Goal: Task Accomplishment & Management: Manage account settings

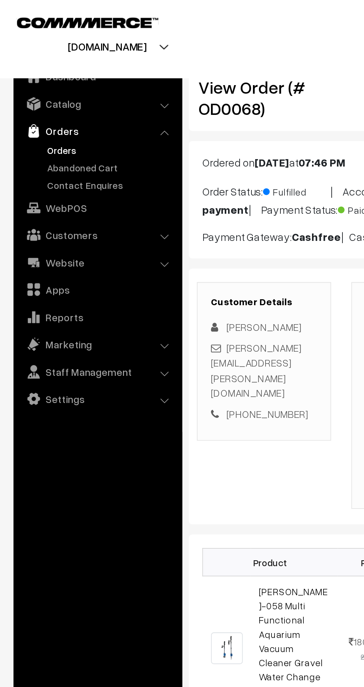
click at [31, 83] on link "Orders" at bounding box center [61, 83] width 74 height 8
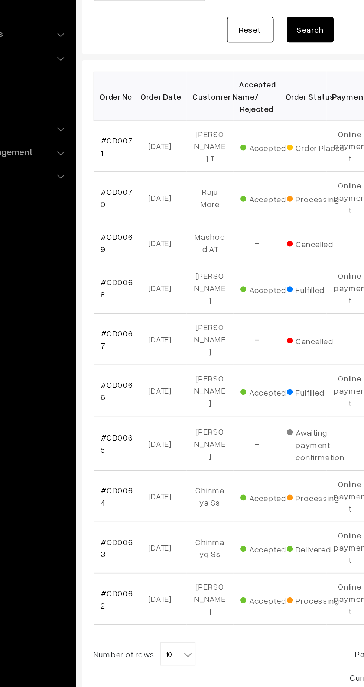
click at [126, 227] on link "#OD0070" at bounding box center [126, 234] width 20 height 14
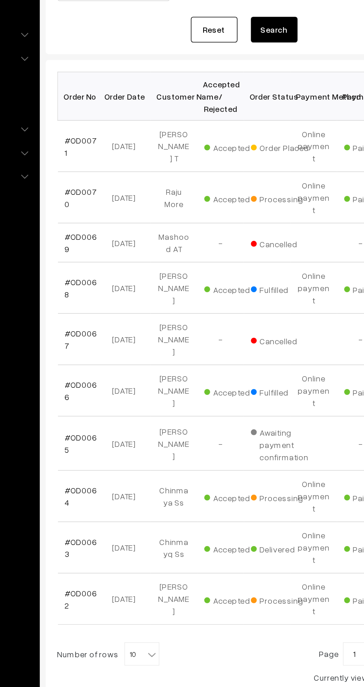
click at [125, 198] on link "#OD0071" at bounding box center [126, 201] width 20 height 14
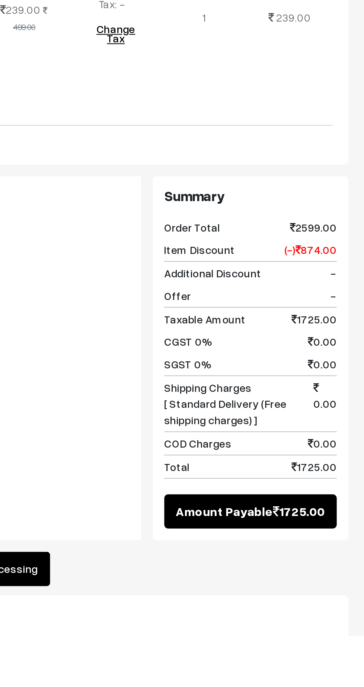
scroll to position [49, 0]
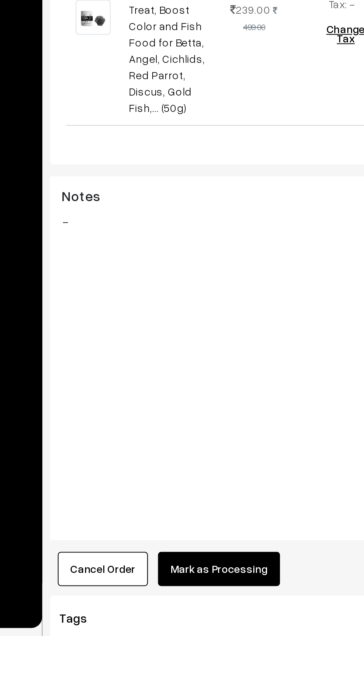
click at [171, 647] on button "Mark as Processing" at bounding box center [185, 655] width 58 height 16
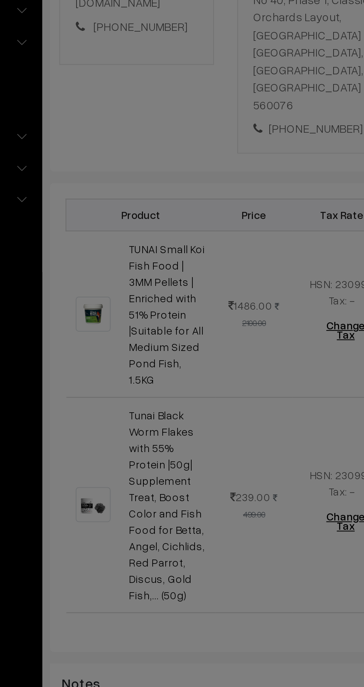
scroll to position [73, 0]
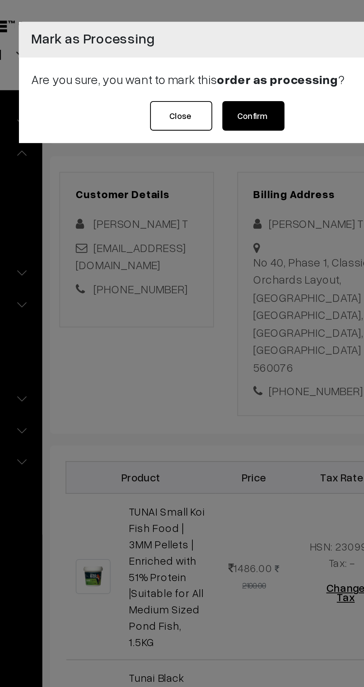
click at [202, 57] on button "Confirm" at bounding box center [202, 55] width 30 height 14
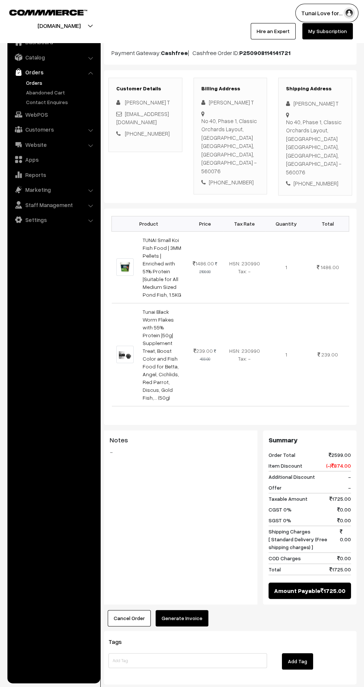
scroll to position [80, 0]
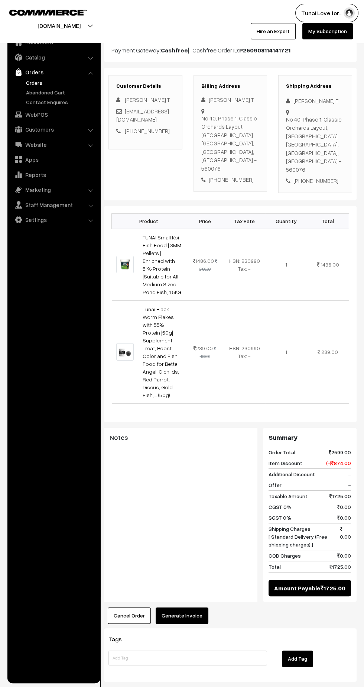
click at [175, 608] on button "Generate Invoice" at bounding box center [182, 616] width 53 height 16
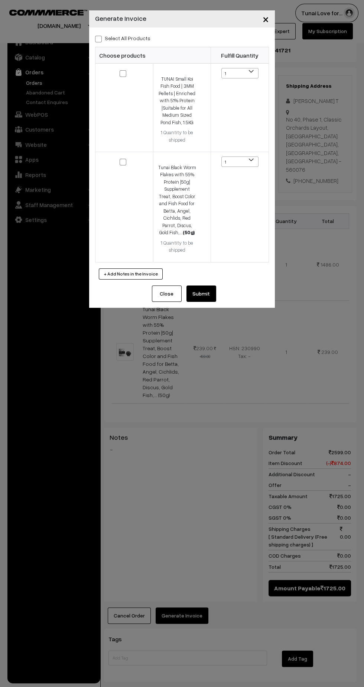
click at [119, 158] on input "checkbox" at bounding box center [118, 157] width 5 height 5
checkbox input "true"
click at [122, 88] on td at bounding box center [125, 108] width 58 height 88
click at [119, 71] on input "checkbox" at bounding box center [118, 68] width 5 height 5
checkbox input "true"
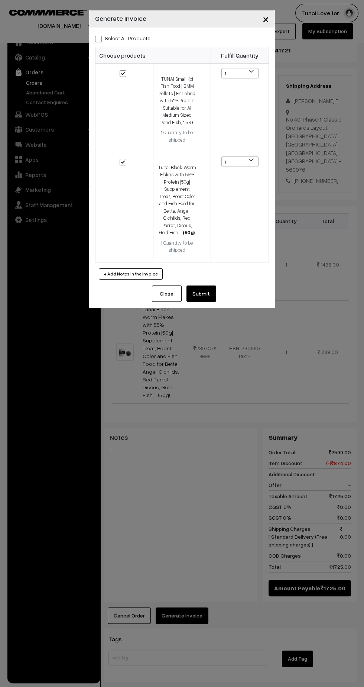
click at [205, 301] on button "Submit" at bounding box center [202, 294] width 30 height 16
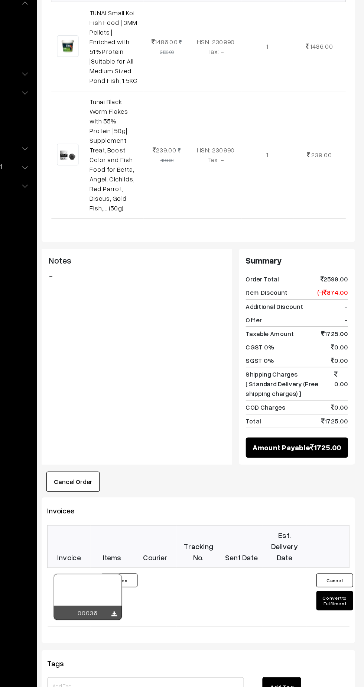
scroll to position [237, 0]
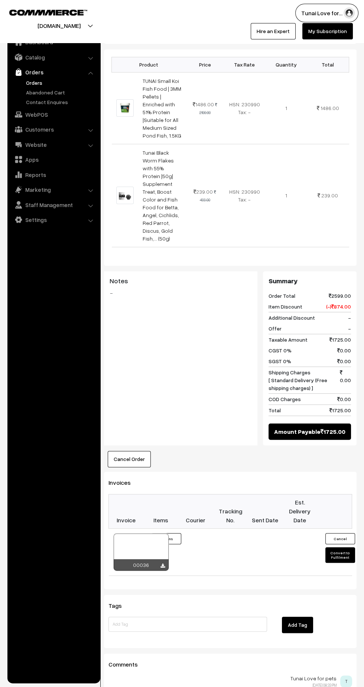
click at [43, 223] on link "Settings" at bounding box center [53, 219] width 88 height 13
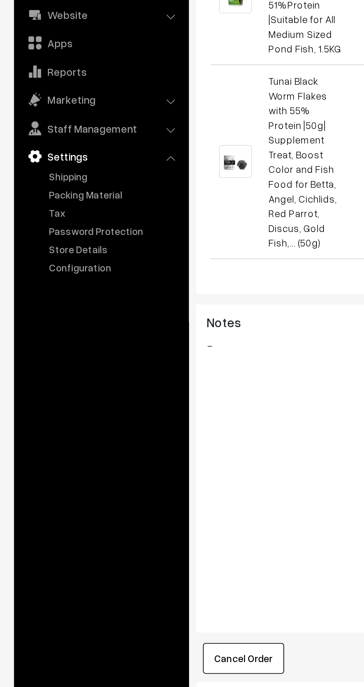
click at [48, 215] on link "Packing Material" at bounding box center [61, 213] width 74 height 8
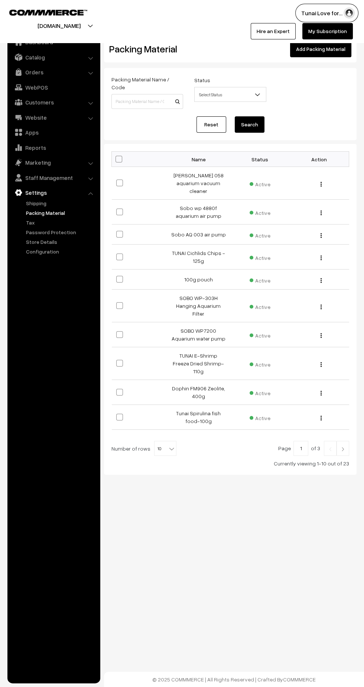
click at [168, 445] on b at bounding box center [171, 448] width 7 height 7
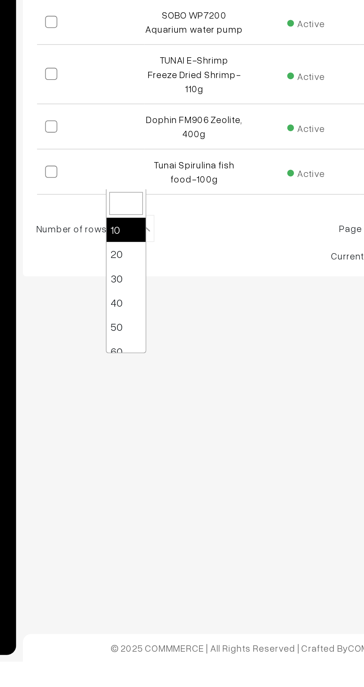
select select "40"
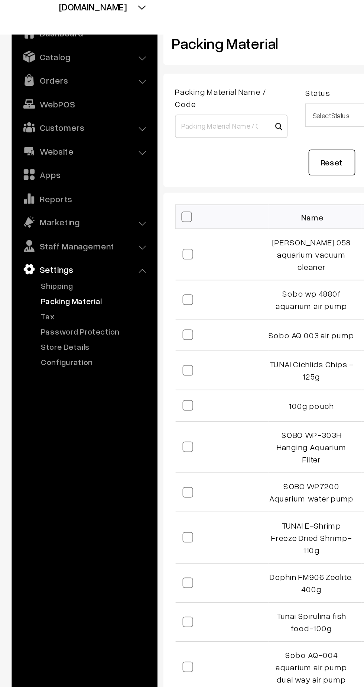
click at [87, 74] on link "Orders" at bounding box center [53, 71] width 88 height 13
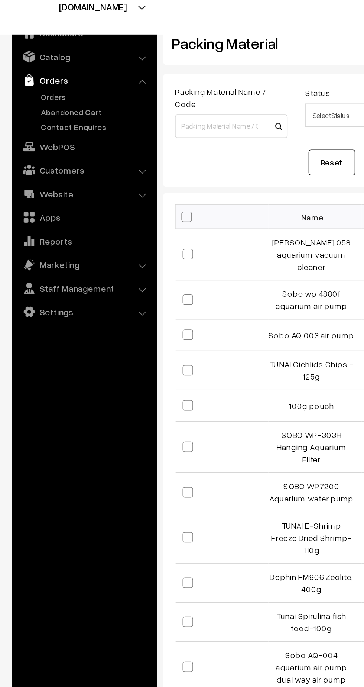
click at [35, 83] on link "Orders" at bounding box center [61, 83] width 74 height 8
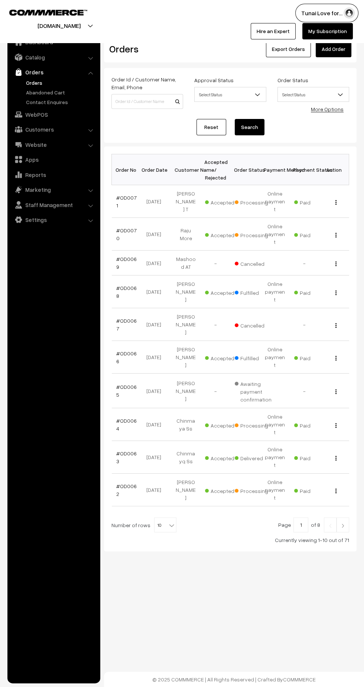
click at [129, 197] on link "#OD0071" at bounding box center [126, 201] width 20 height 14
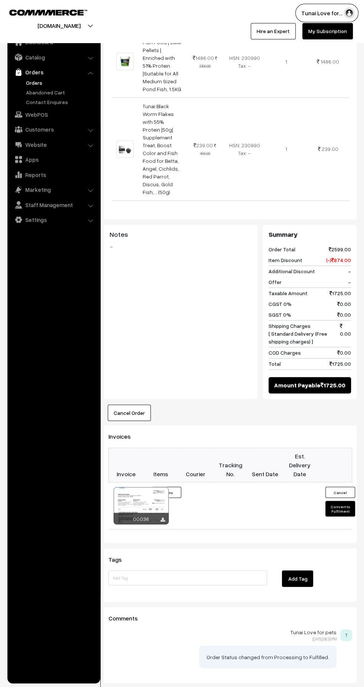
scroll to position [284, 0]
click at [342, 500] on button "Convert to Fulfilment" at bounding box center [341, 508] width 30 height 16
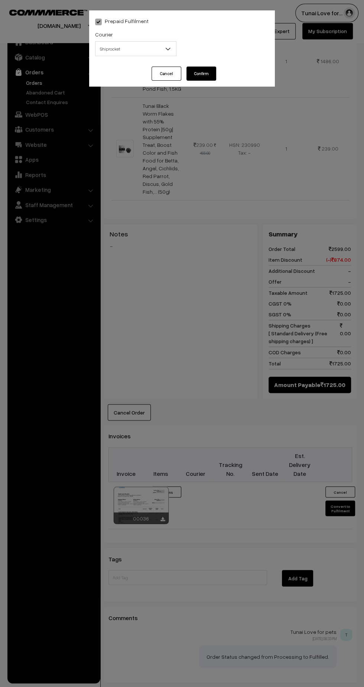
click at [149, 49] on span "Shiprocket" at bounding box center [136, 48] width 81 height 13
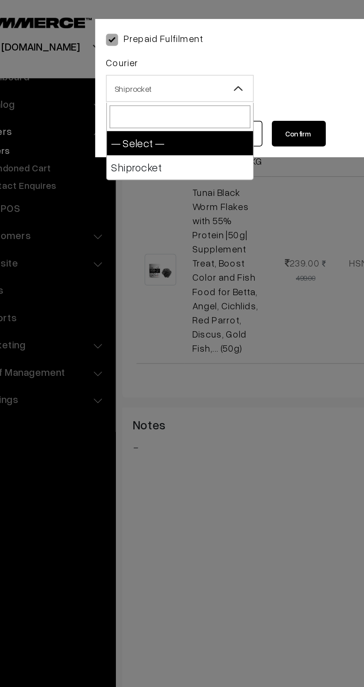
select select "1"
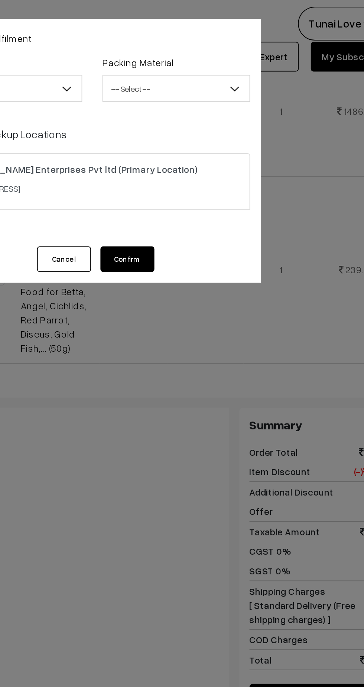
click at [256, 51] on span "-- Select --" at bounding box center [228, 48] width 81 height 13
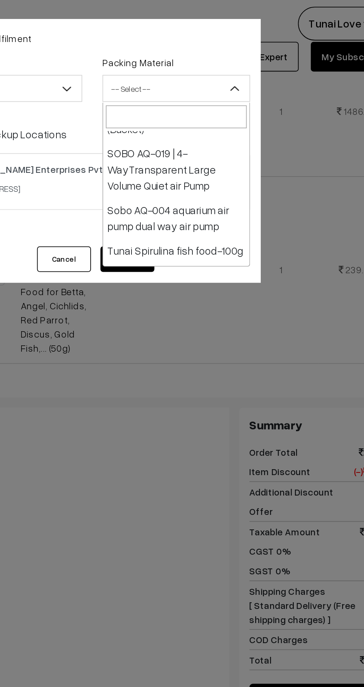
scroll to position [0, 0]
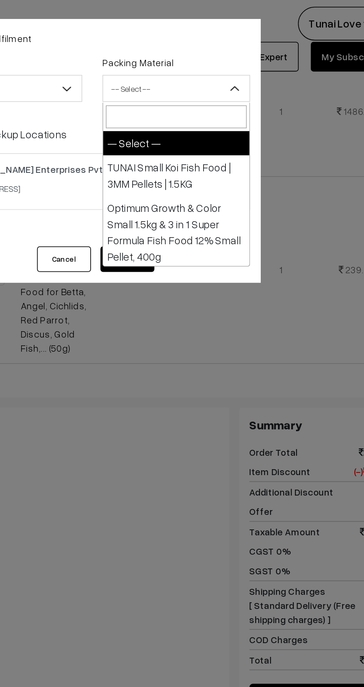
select select "2"
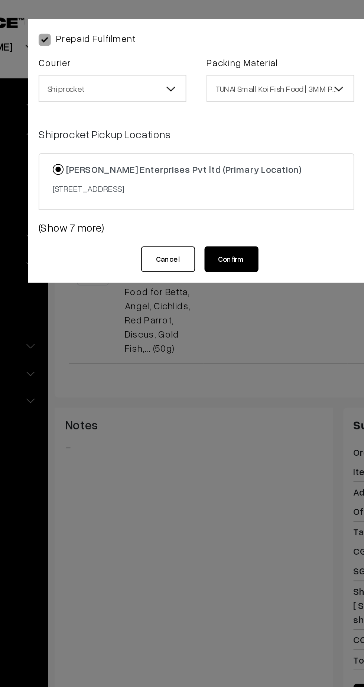
click at [204, 150] on button "Confirm" at bounding box center [202, 143] width 30 height 14
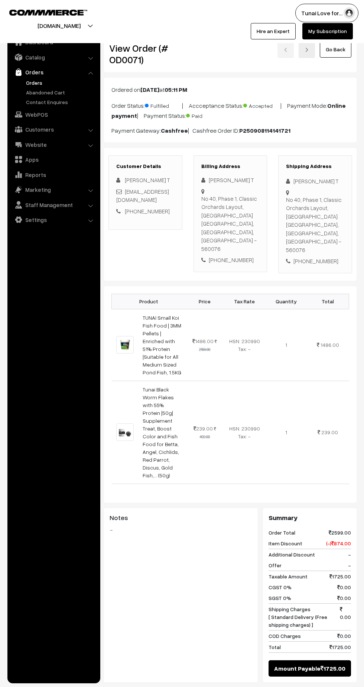
scroll to position [284, 0]
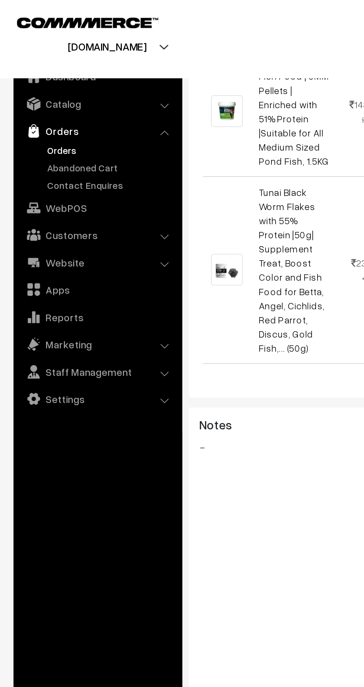
click at [33, 83] on link "Orders" at bounding box center [61, 83] width 74 height 8
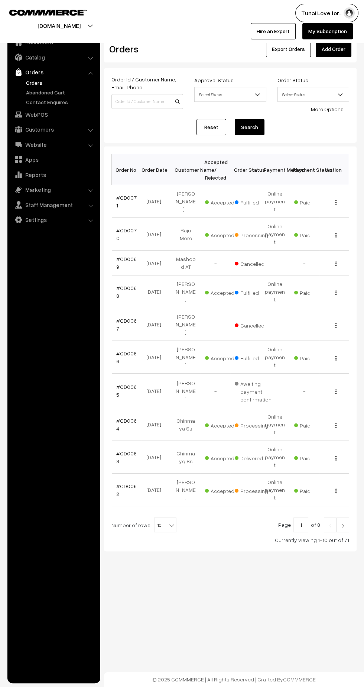
click at [118, 227] on link "#OD0070" at bounding box center [126, 234] width 20 height 14
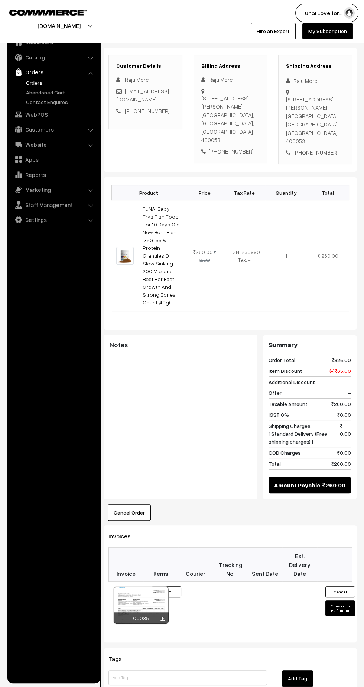
scroll to position [170, 0]
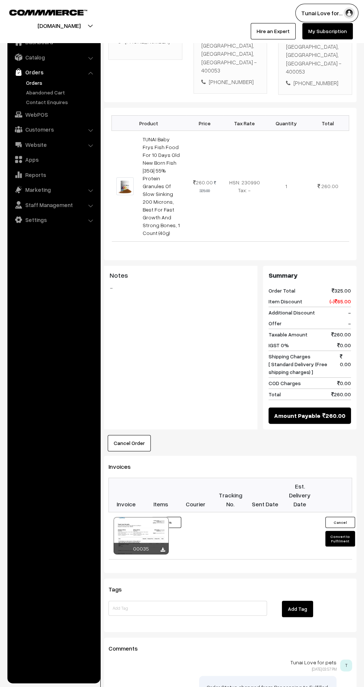
click at [340, 531] on button "Convert to Fulfilment" at bounding box center [341, 539] width 30 height 16
select select "0"
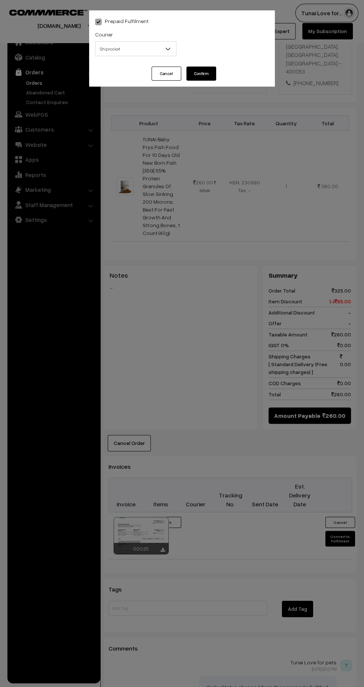
click at [130, 239] on div "Prepaid Fulfilment Courier -- Select -- Shiprocket Shiprocket Packing Material …" at bounding box center [182, 343] width 364 height 687
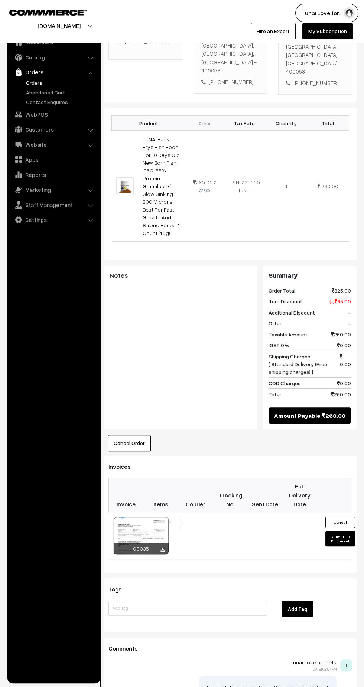
click at [38, 221] on link "Settings" at bounding box center [53, 219] width 88 height 13
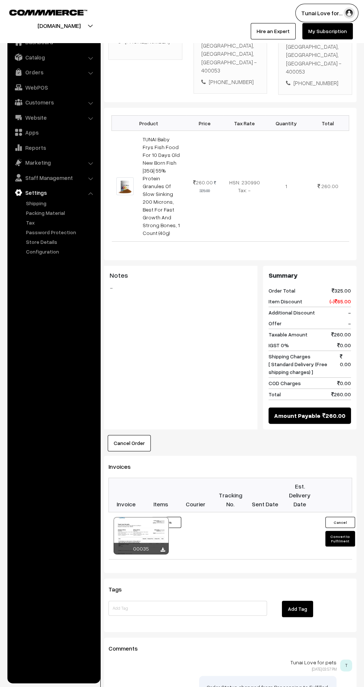
click at [47, 212] on link "Packing Material" at bounding box center [61, 213] width 74 height 8
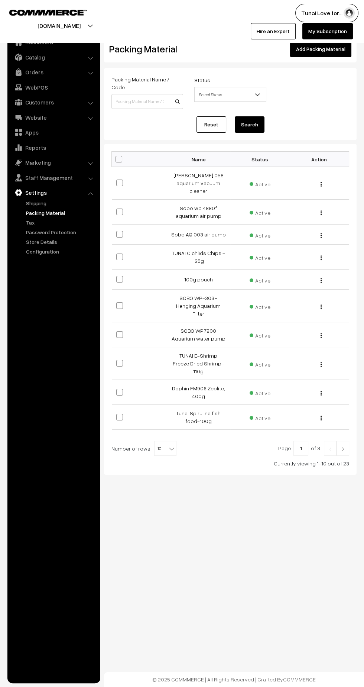
click at [169, 445] on b at bounding box center [171, 448] width 7 height 7
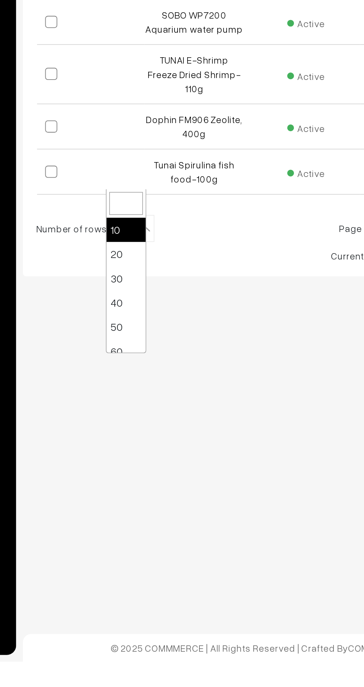
select select "30"
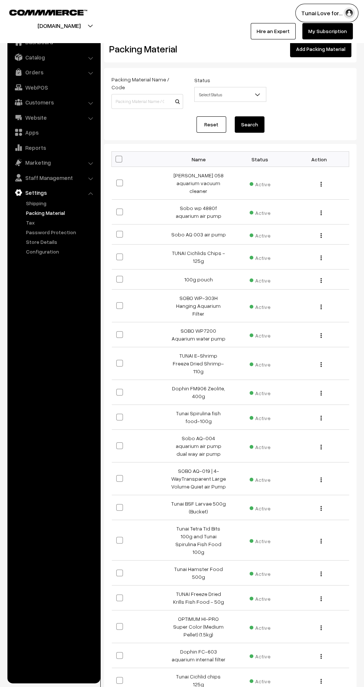
click at [321, 278] on img "button" at bounding box center [321, 280] width 1 height 5
click at [273, 283] on link "Edit" at bounding box center [288, 291] width 63 height 16
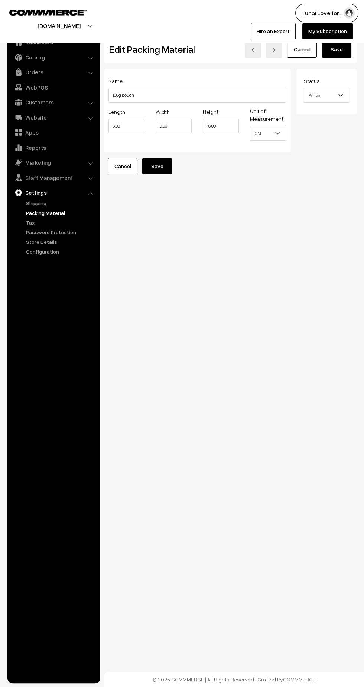
click at [91, 75] on link "Orders" at bounding box center [53, 71] width 88 height 13
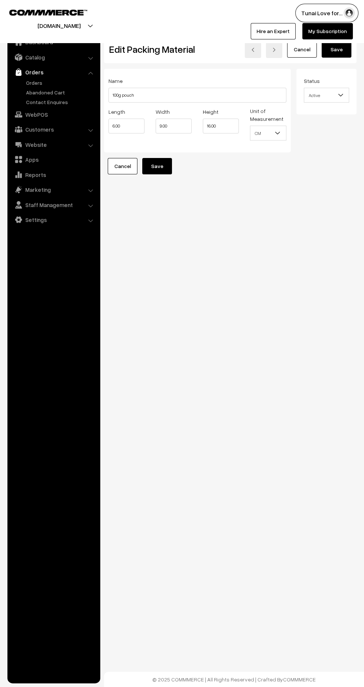
click at [39, 92] on link "Abandoned Cart" at bounding box center [61, 92] width 74 height 8
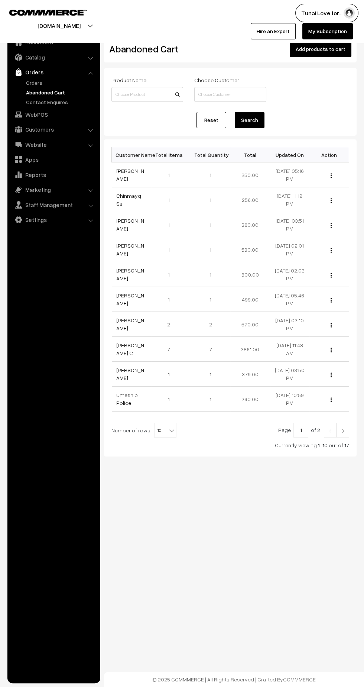
click at [41, 84] on link "Orders" at bounding box center [61, 83] width 74 height 8
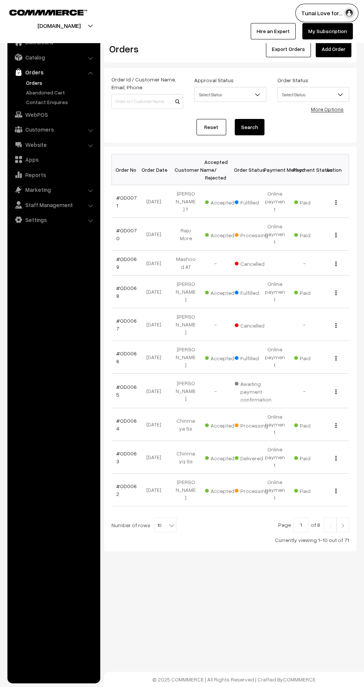
click at [126, 227] on link "#OD0070" at bounding box center [126, 234] width 20 height 14
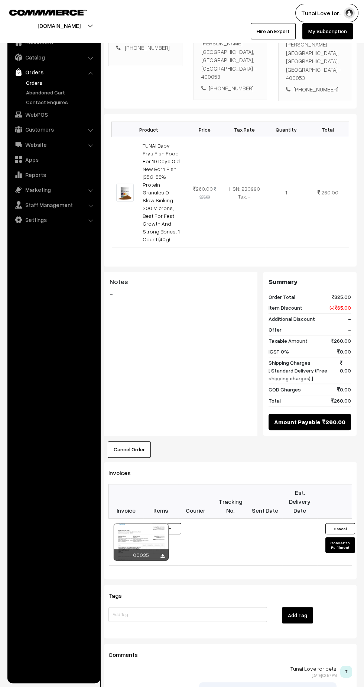
scroll to position [170, 0]
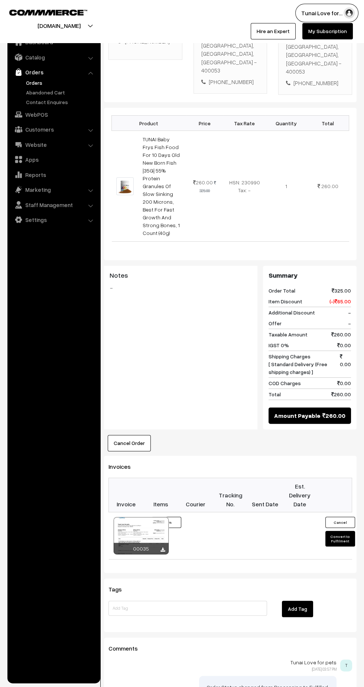
click at [335, 531] on button "Convert to Fulfilment" at bounding box center [341, 539] width 30 height 16
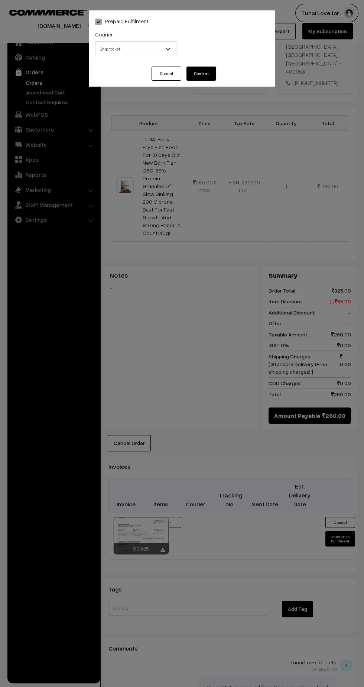
click at [166, 48] on b at bounding box center [167, 48] width 7 height 7
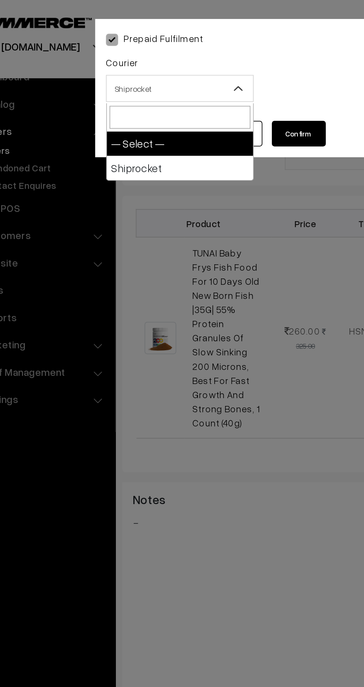
select select "1"
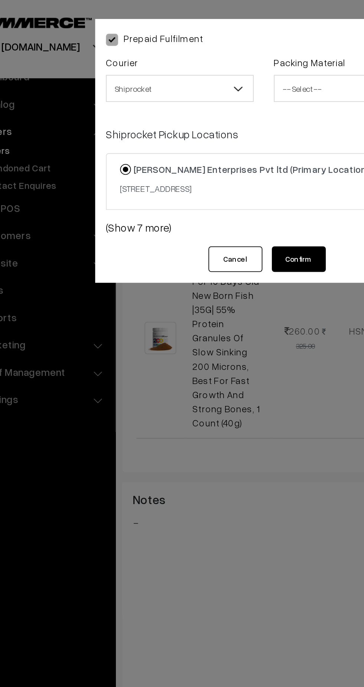
click at [208, 54] on span "-- Select --" at bounding box center [228, 48] width 81 height 13
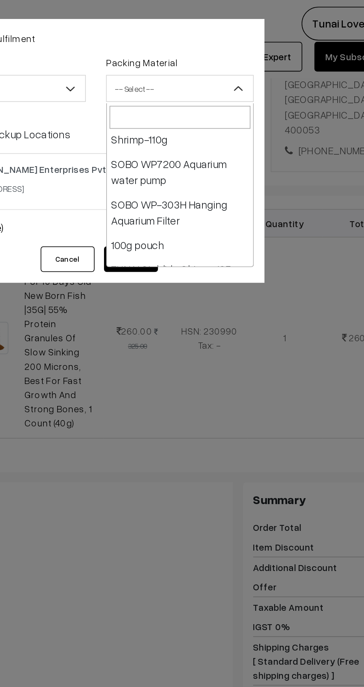
scroll to position [353, 0]
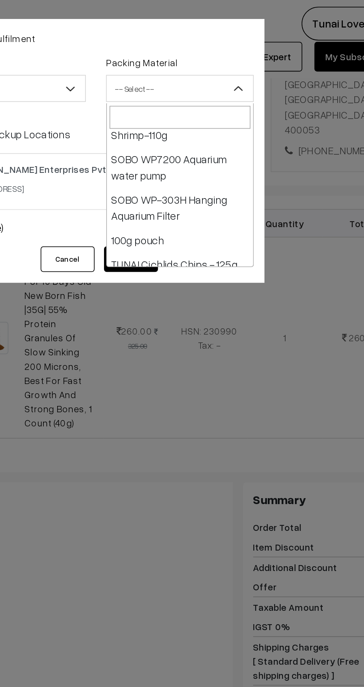
select select "20"
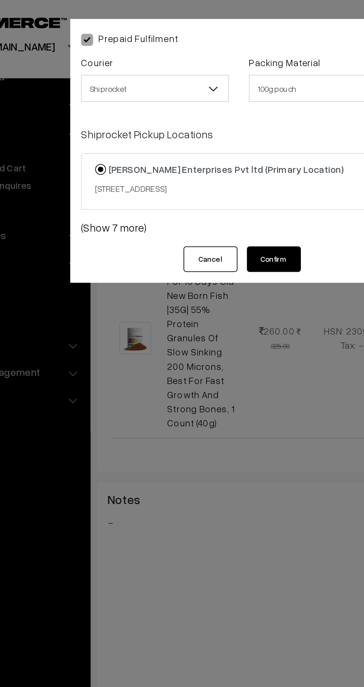
click at [202, 150] on button "Confirm" at bounding box center [202, 143] width 30 height 14
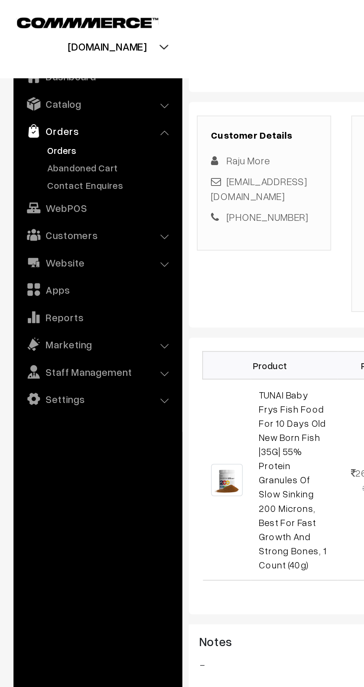
scroll to position [91, 0]
click at [30, 84] on link "Orders" at bounding box center [61, 83] width 74 height 8
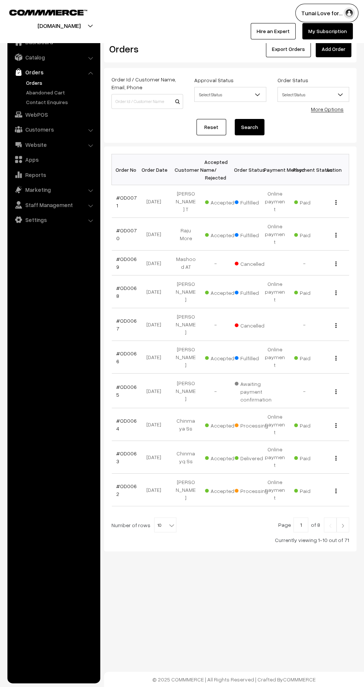
click at [123, 197] on link "#OD0071" at bounding box center [126, 201] width 20 height 14
click at [128, 227] on link "#OD0070" at bounding box center [126, 234] width 20 height 14
